Goal: Information Seeking & Learning: Learn about a topic

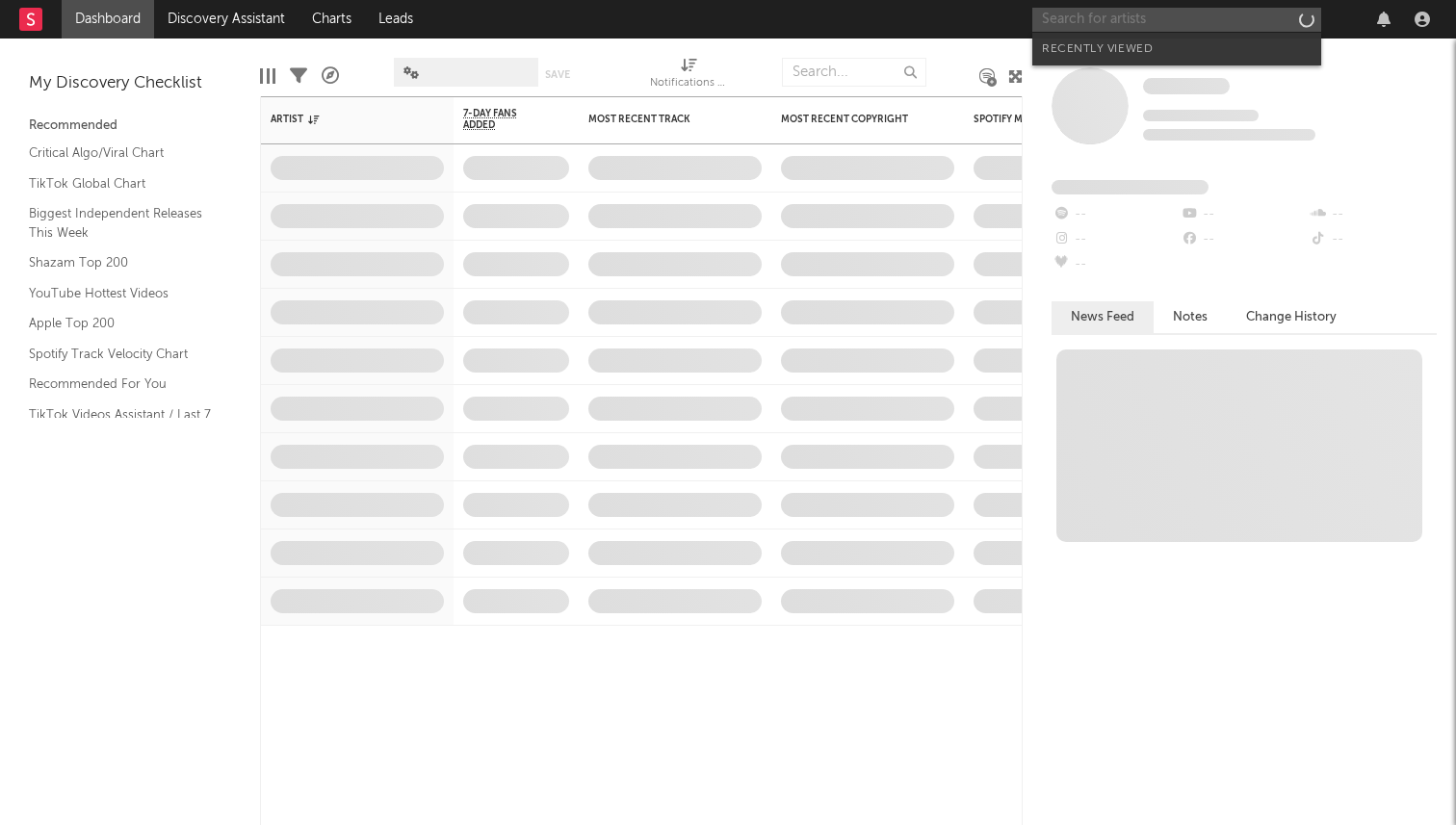
click at [1130, 18] on input "text" at bounding box center [1177, 20] width 289 height 24
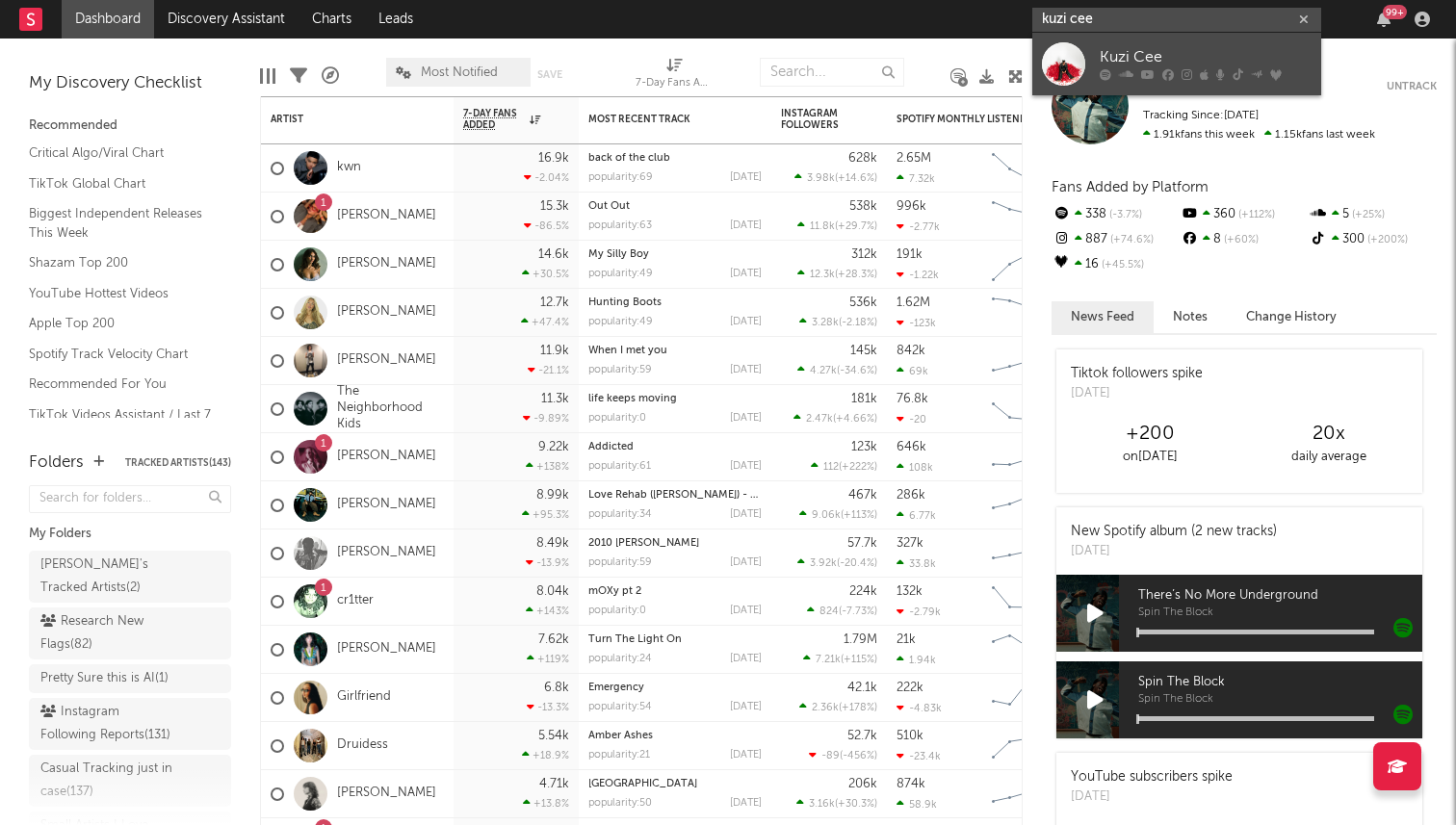
type input "kuzi cee"
click at [1107, 59] on div "Kuzi Cee" at bounding box center [1205, 58] width 212 height 24
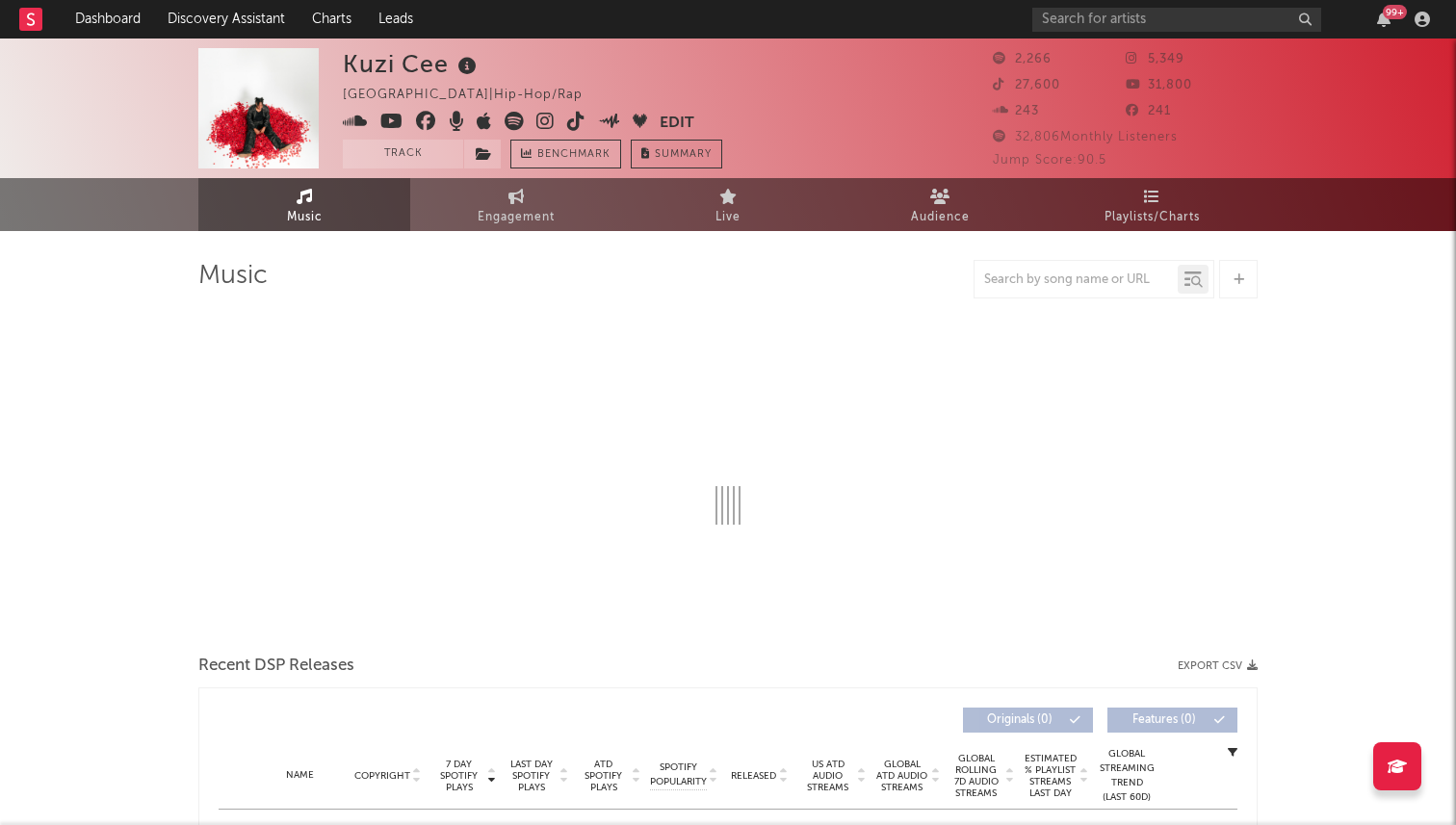
select select "6m"
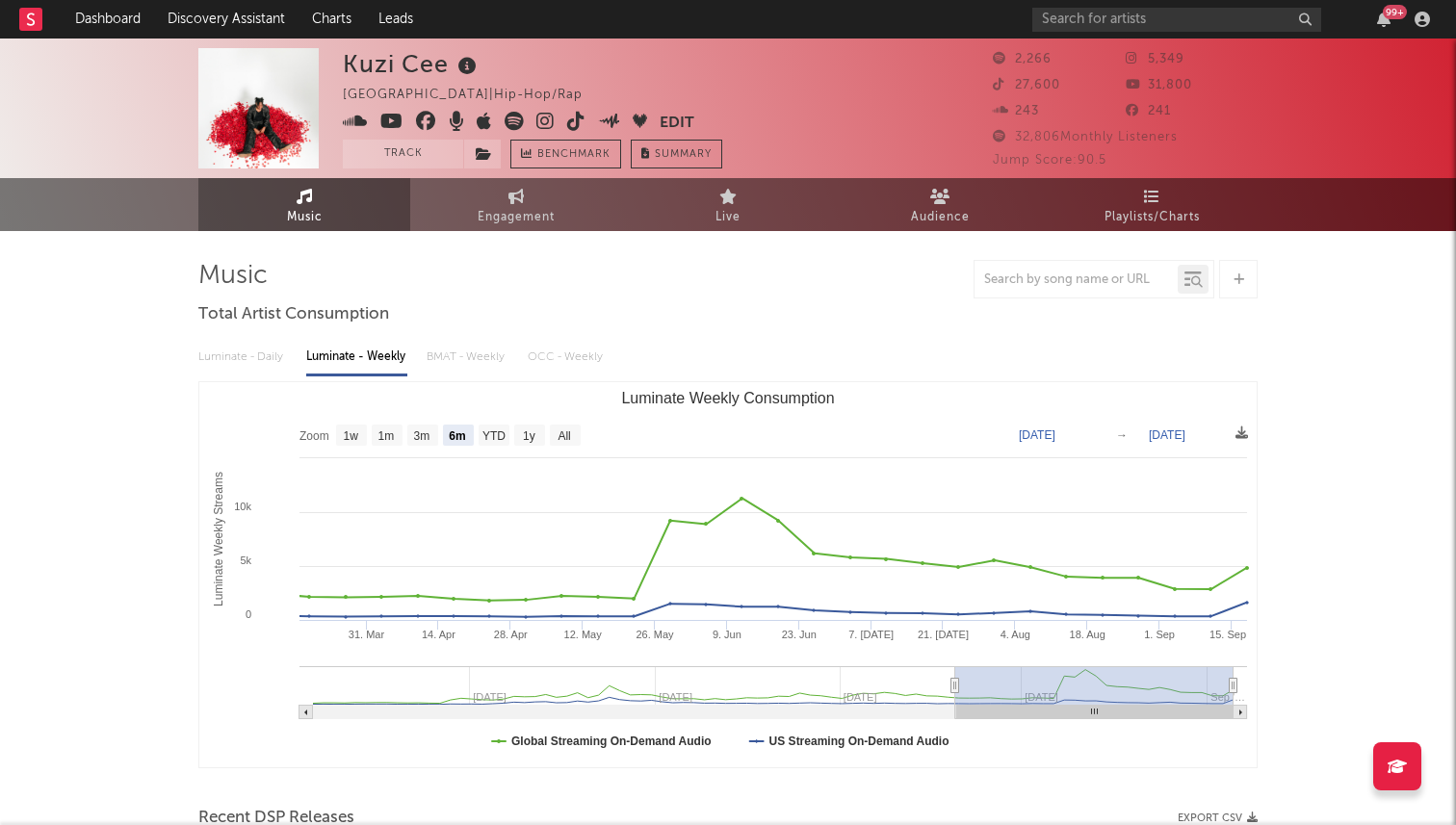
click at [564, 122] on span at bounding box center [501, 124] width 316 height 24
click at [570, 122] on icon at bounding box center [576, 122] width 19 height 20
